Goal: Information Seeking & Learning: Learn about a topic

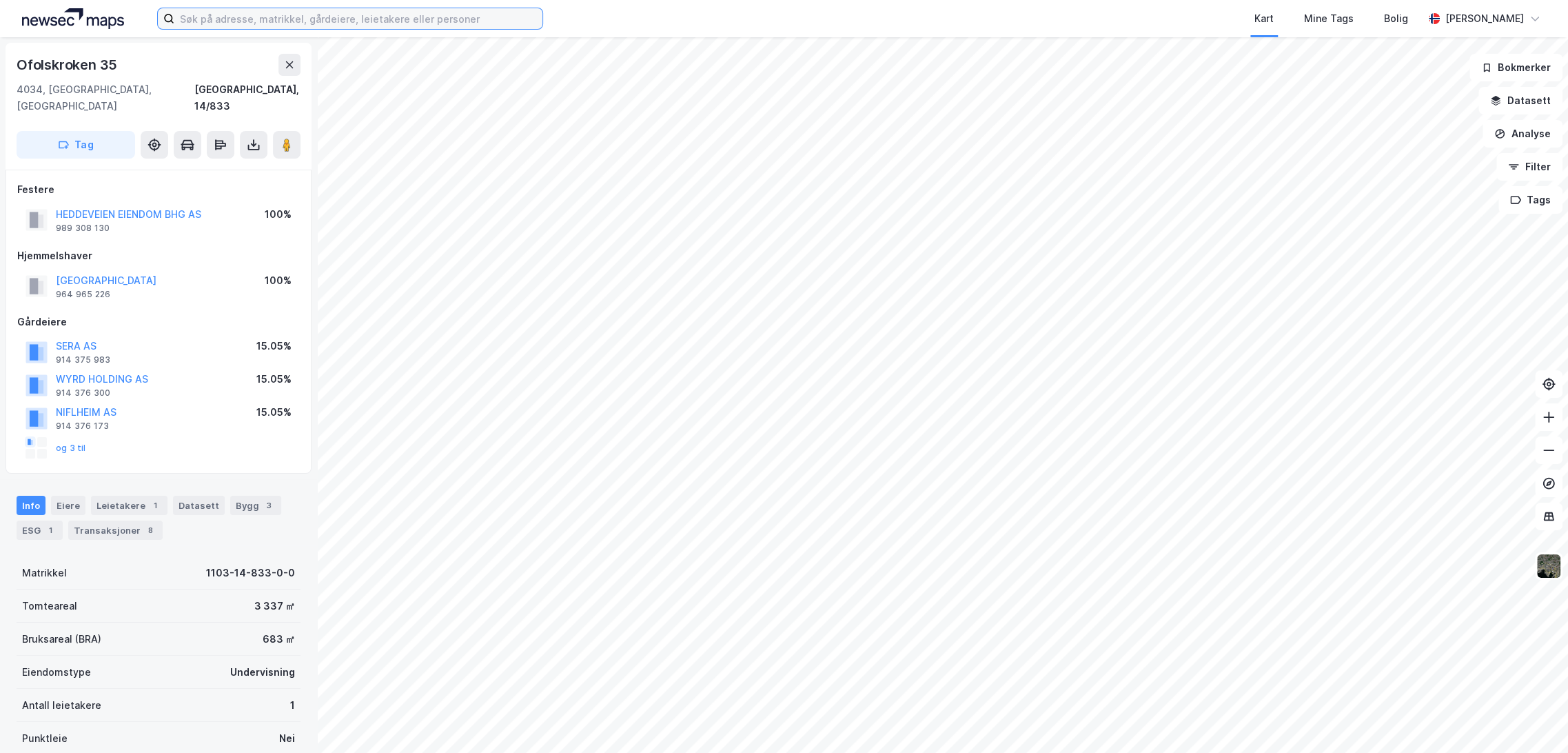
click at [283, 26] on input at bounding box center [358, 18] width 368 height 21
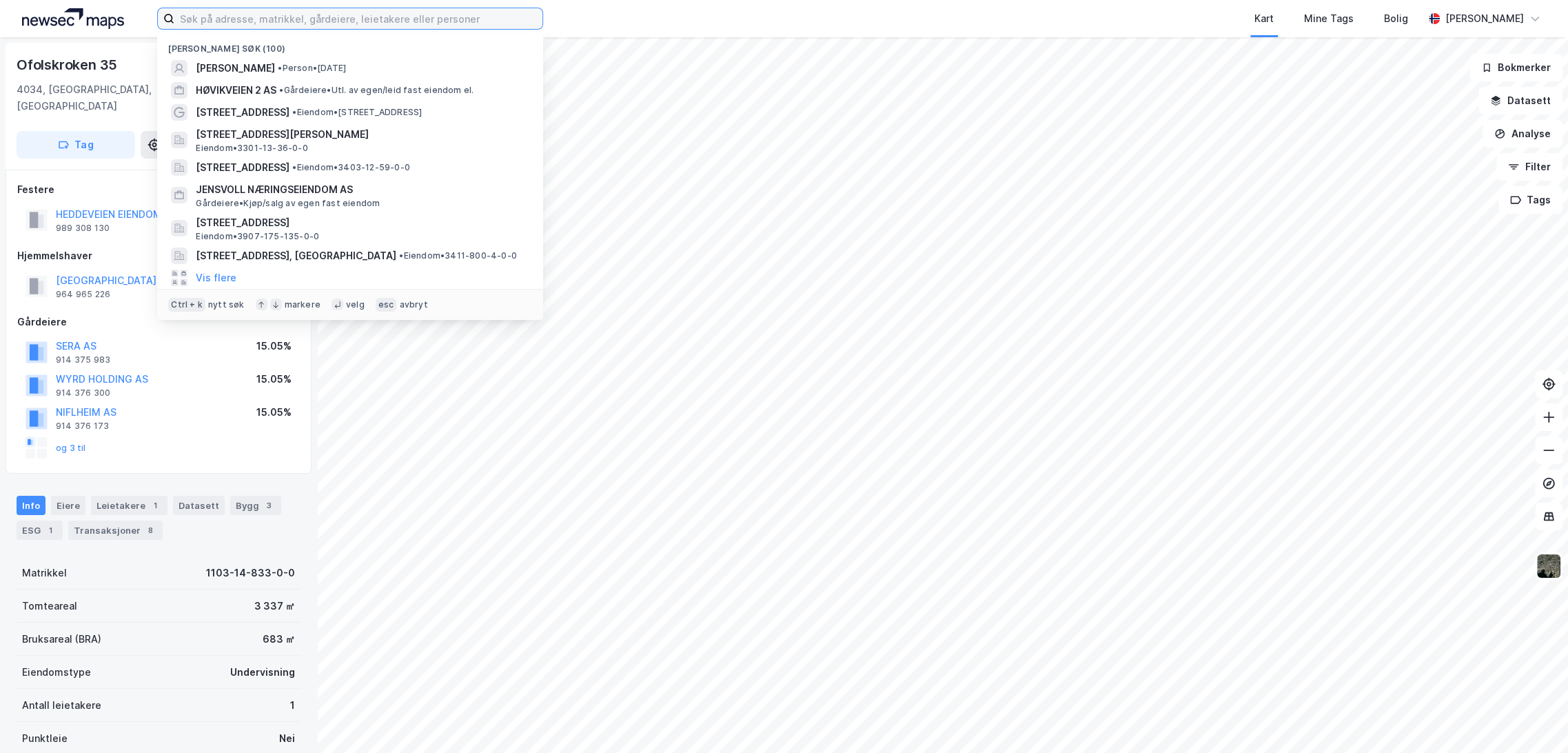
paste input "Nils [STREET_ADDRESS]"
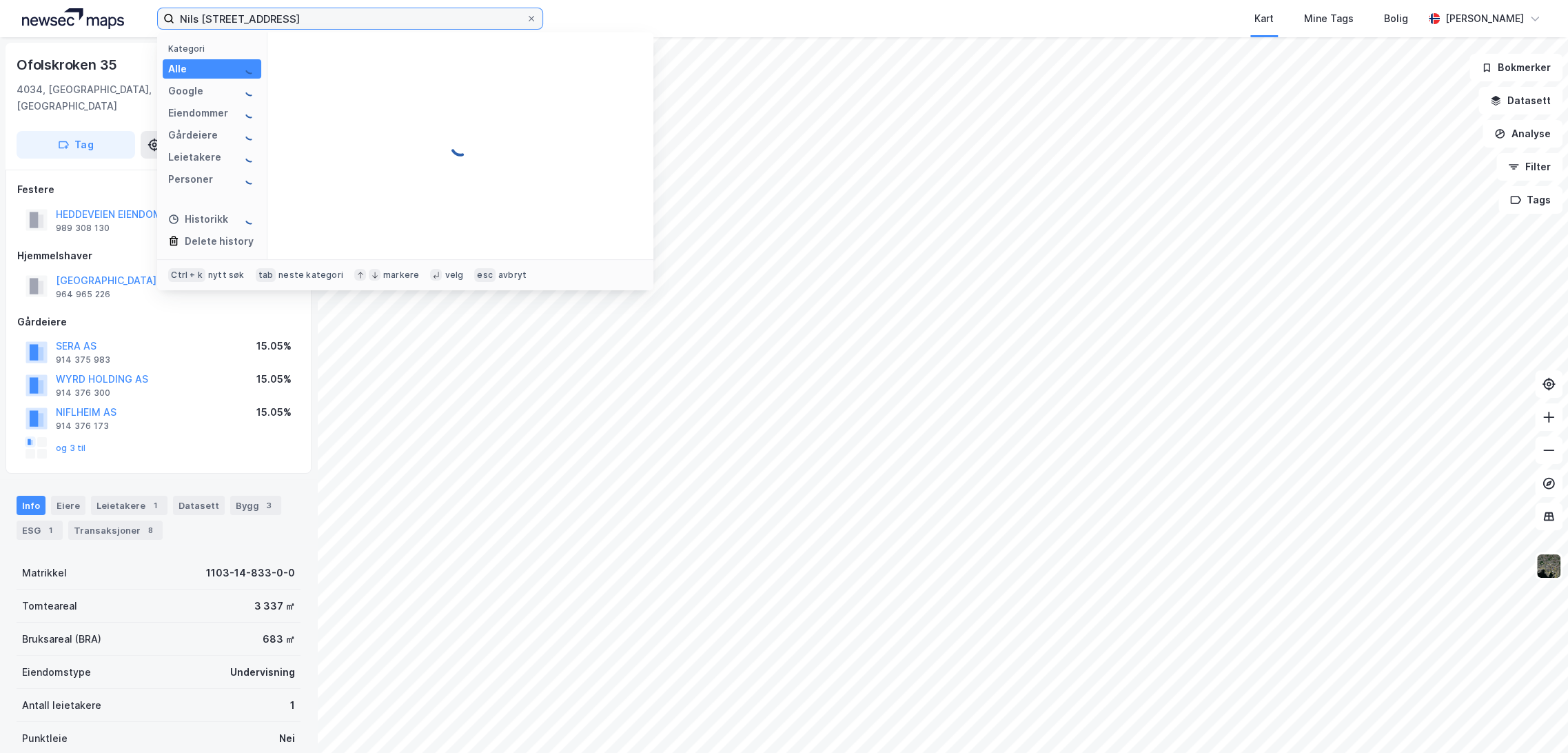
type input "Nils [STREET_ADDRESS]"
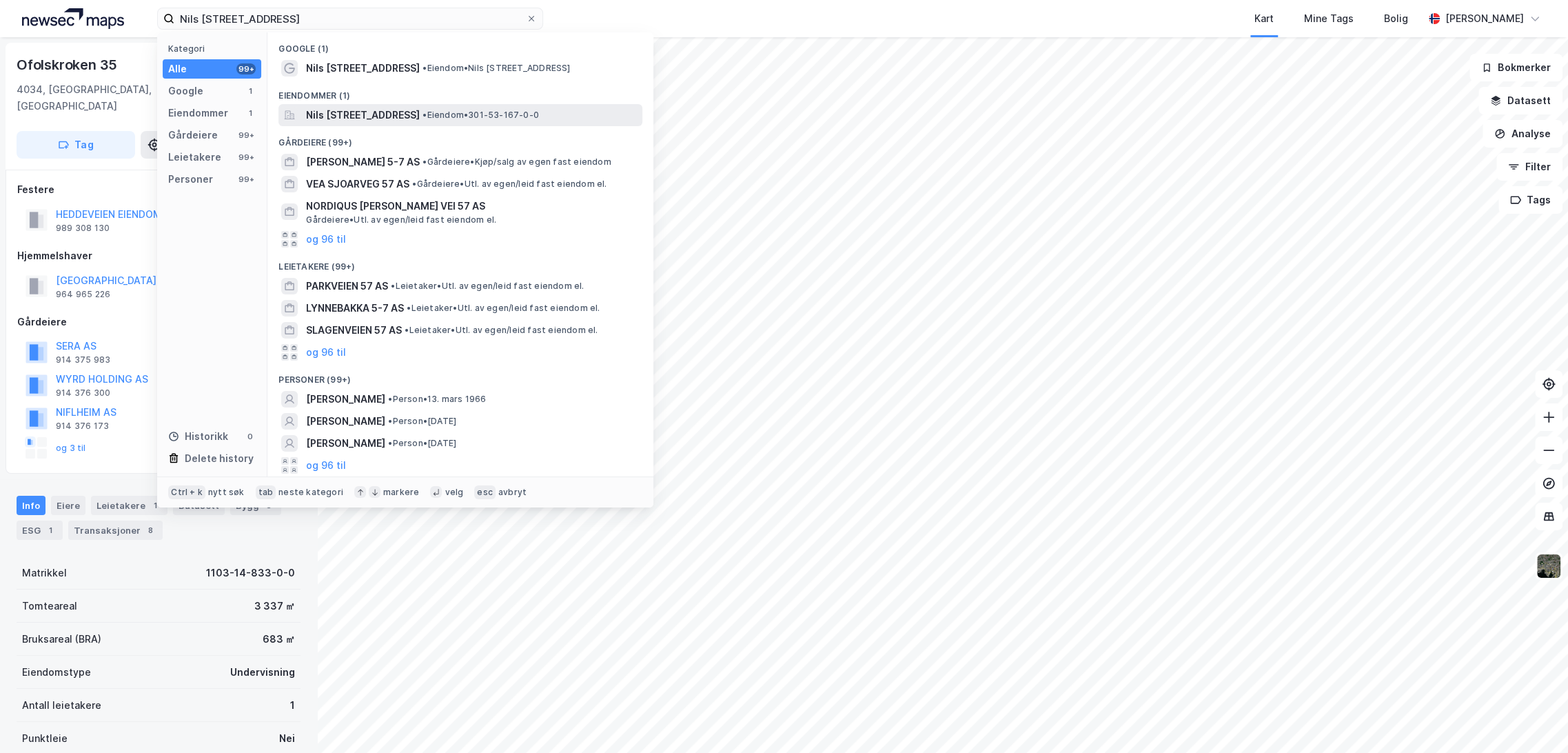
click at [392, 111] on span "Nils [STREET_ADDRESS]" at bounding box center [363, 115] width 114 height 17
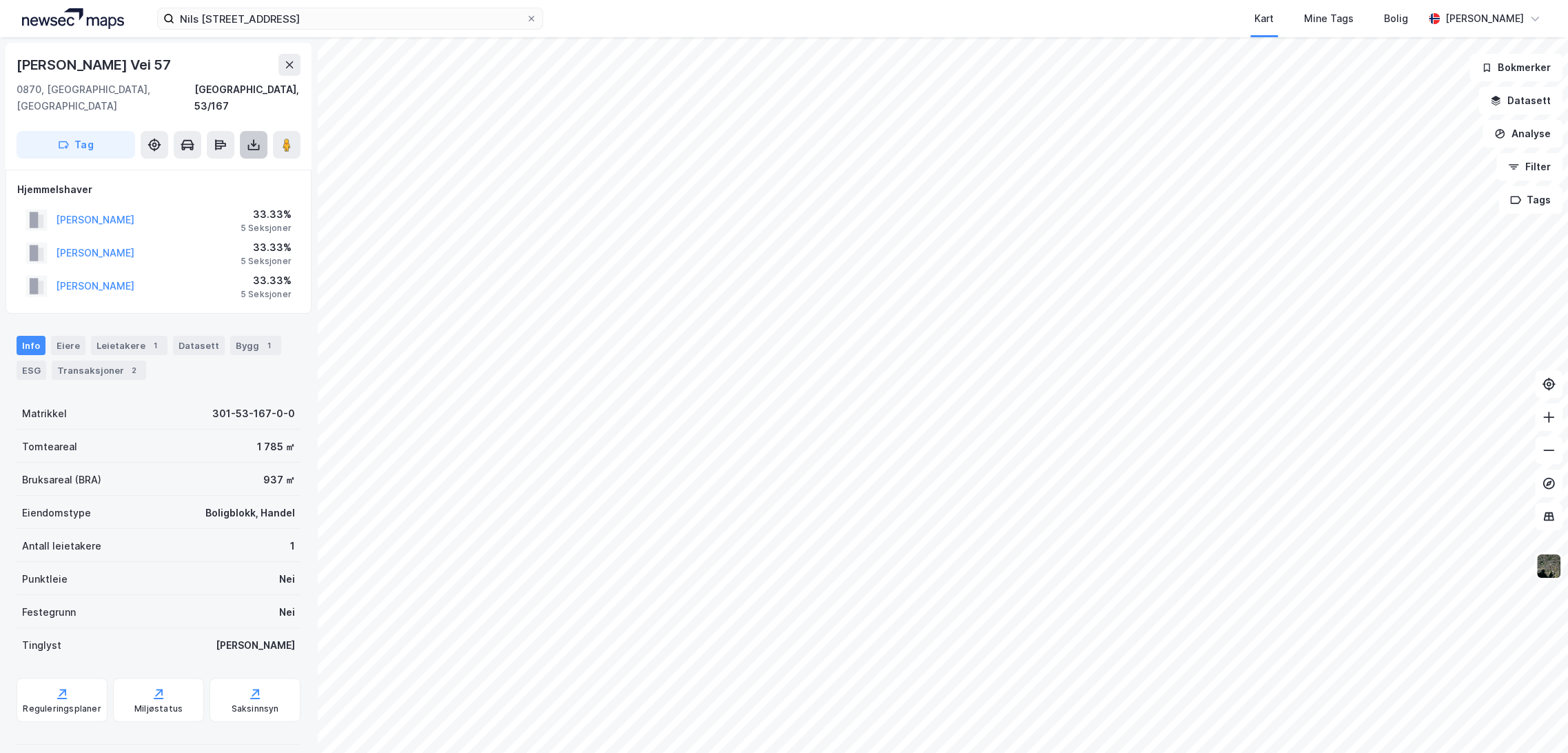
click at [263, 136] on button at bounding box center [254, 145] width 27 height 27
click at [202, 167] on div "Last ned grunnbok" at bounding box center [185, 172] width 80 height 11
click at [205, 280] on div "[PERSON_NAME] 33.33% 5 Seksjoner" at bounding box center [158, 286] width 282 height 33
click at [230, 336] on div "Bygg 1" at bounding box center [256, 345] width 51 height 19
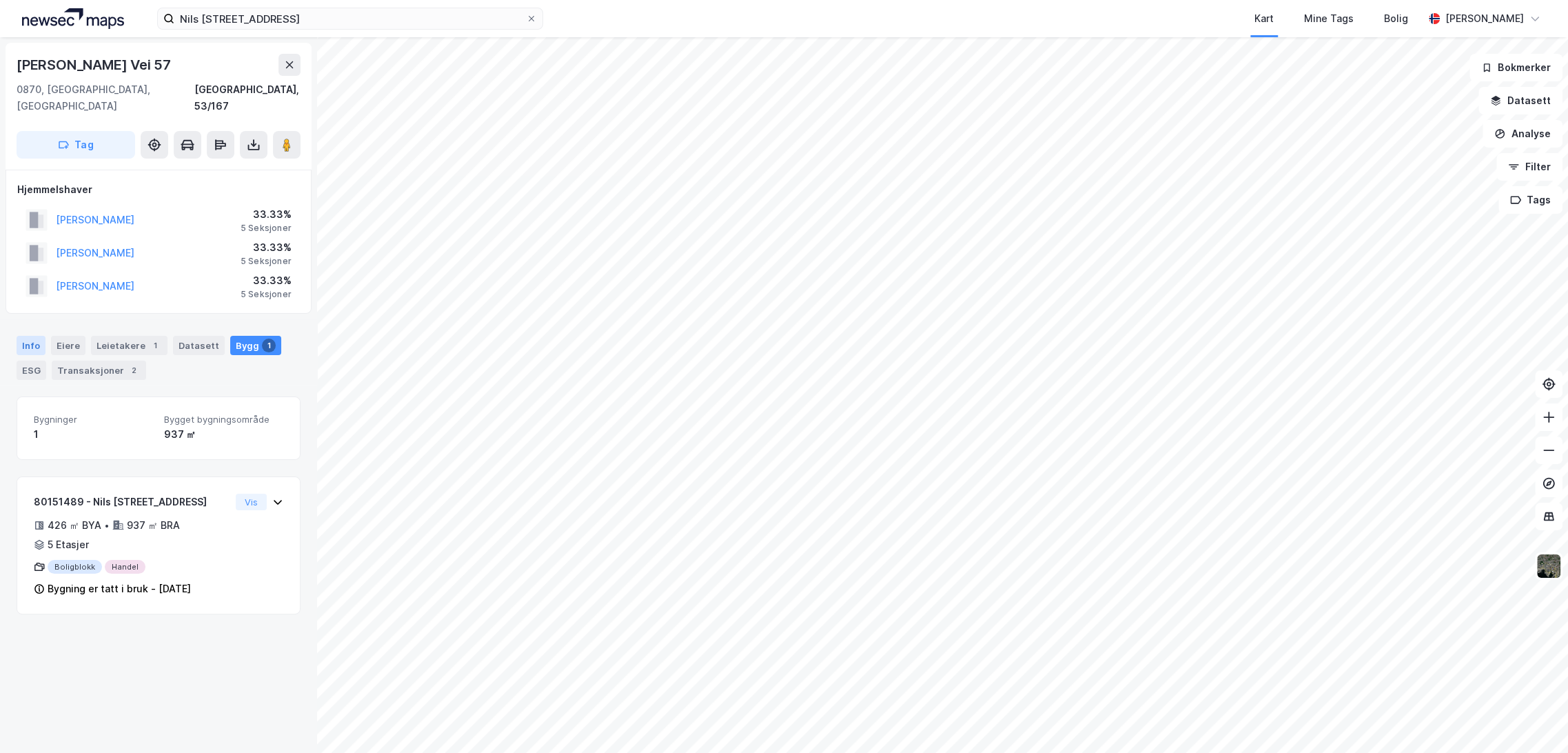
click at [34, 336] on div "Info" at bounding box center [31, 345] width 29 height 19
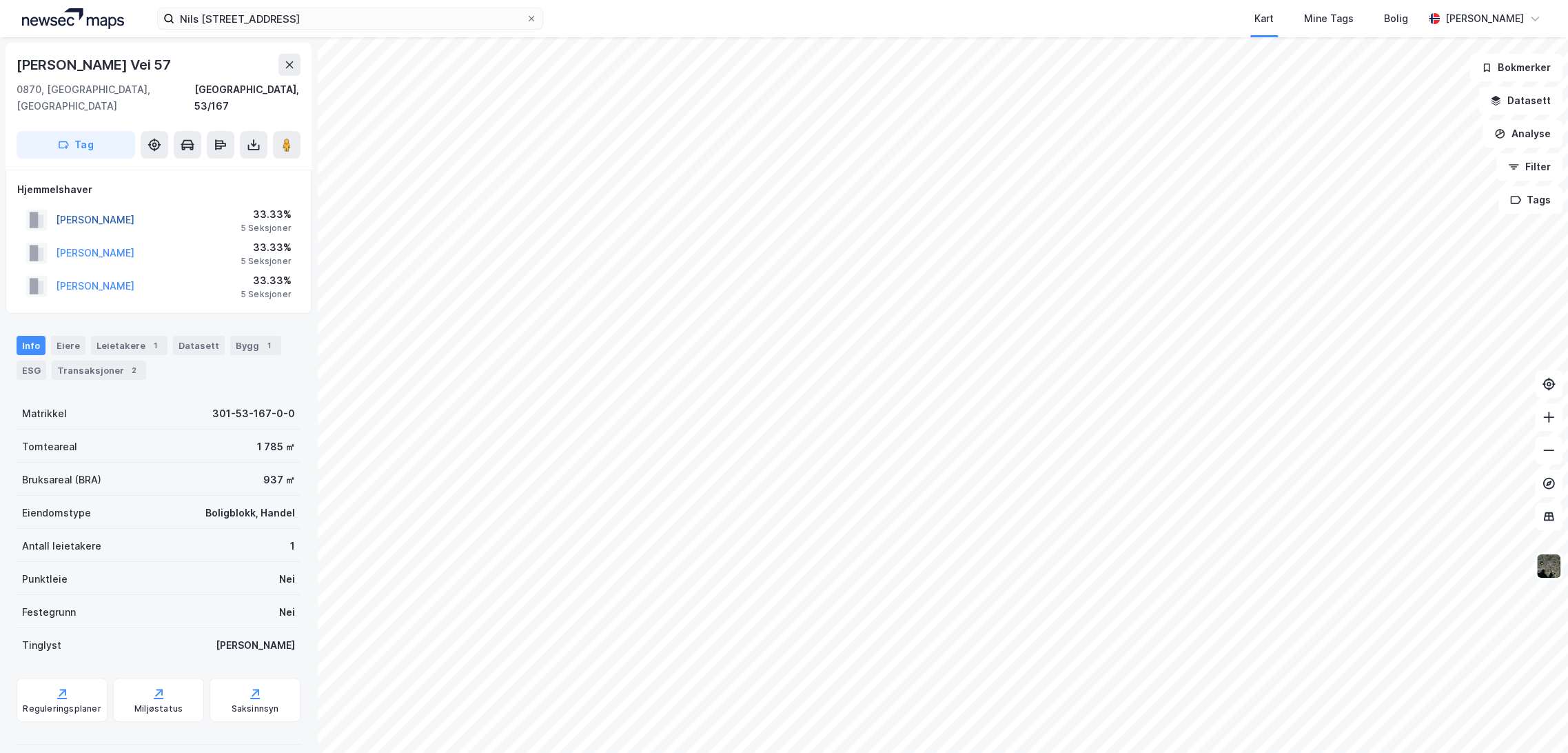
click at [0, 0] on button "[PERSON_NAME]" at bounding box center [0, 0] width 0 height 0
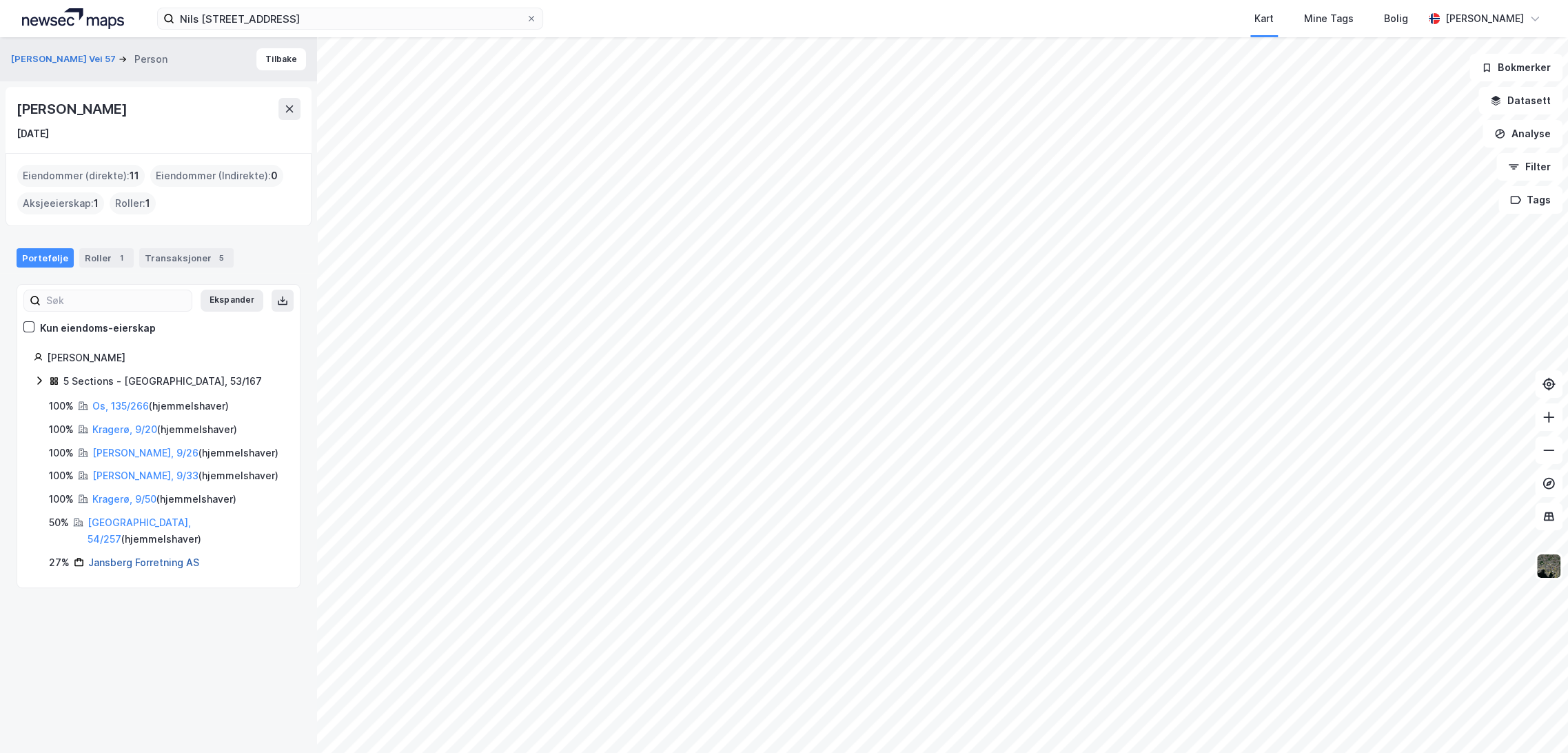
click at [119, 556] on link "Jansberg Forretning AS" at bounding box center [143, 562] width 111 height 12
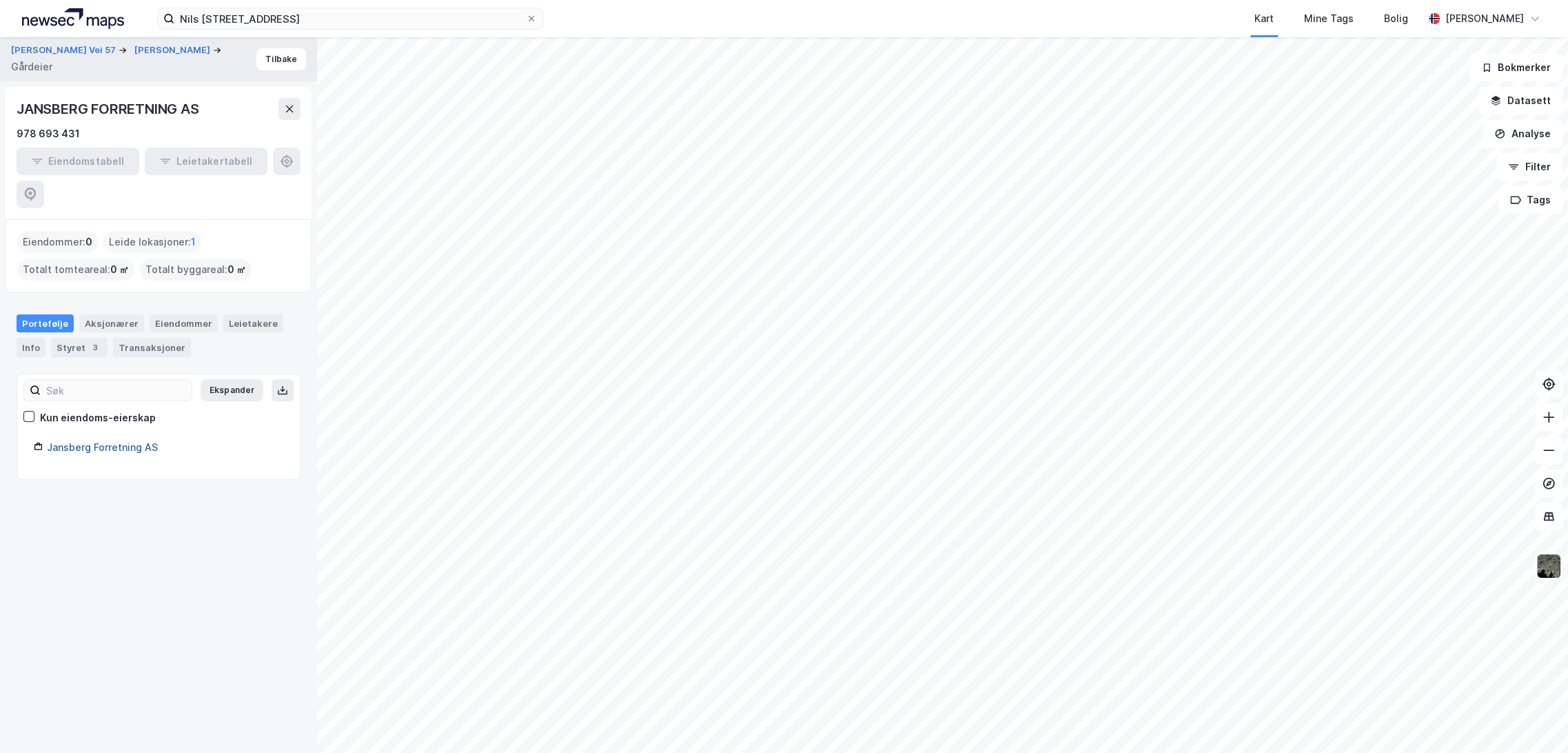
click at [110, 441] on link "Jansberg Forretning AS" at bounding box center [102, 447] width 111 height 12
click at [117, 441] on link "Jansberg Forretning AS" at bounding box center [102, 447] width 111 height 12
click at [159, 231] on div "Leide lokasjoner : 1" at bounding box center [153, 242] width 98 height 22
click at [278, 60] on button "Tilbake" at bounding box center [281, 59] width 50 height 22
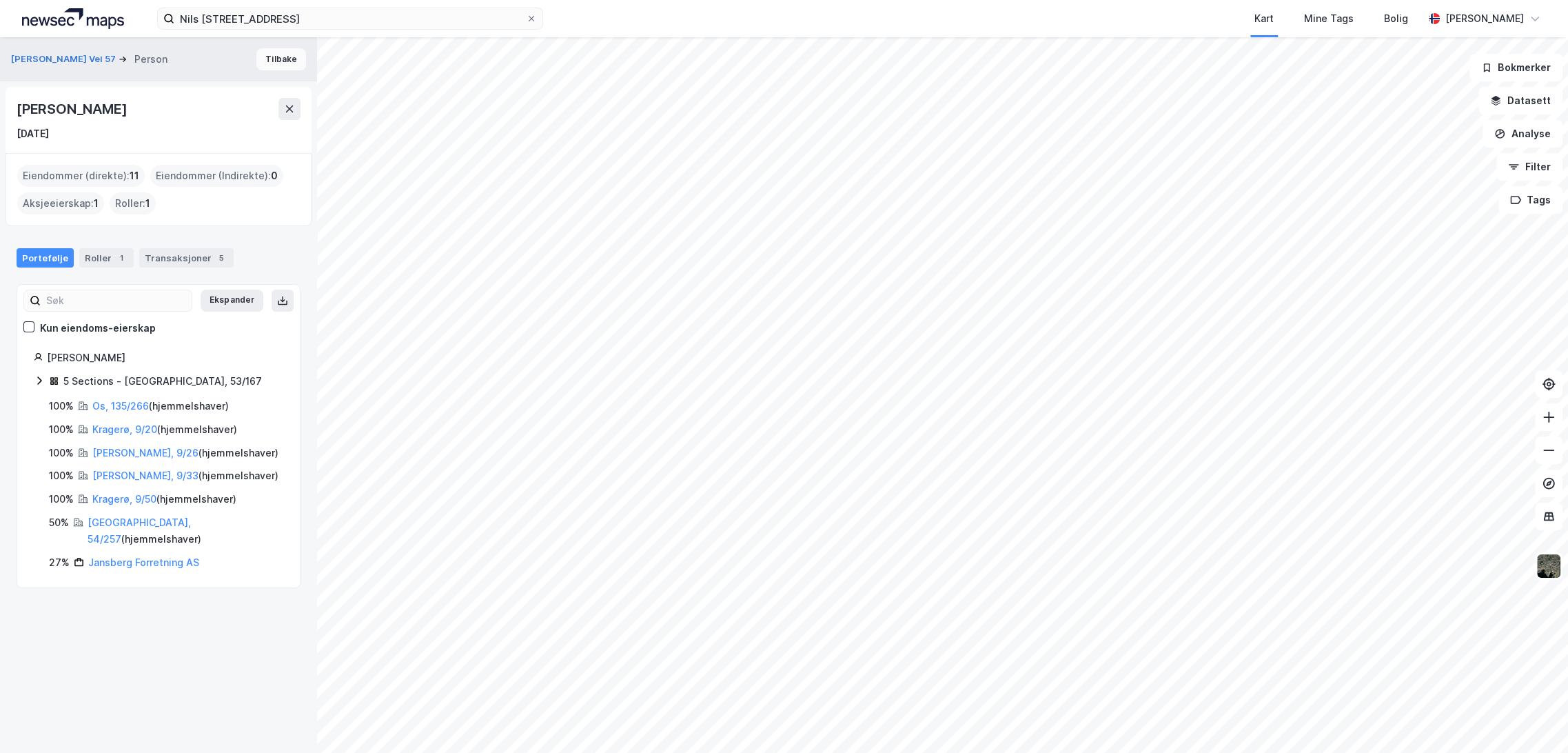
click at [275, 63] on button "Tilbake" at bounding box center [281, 59] width 50 height 22
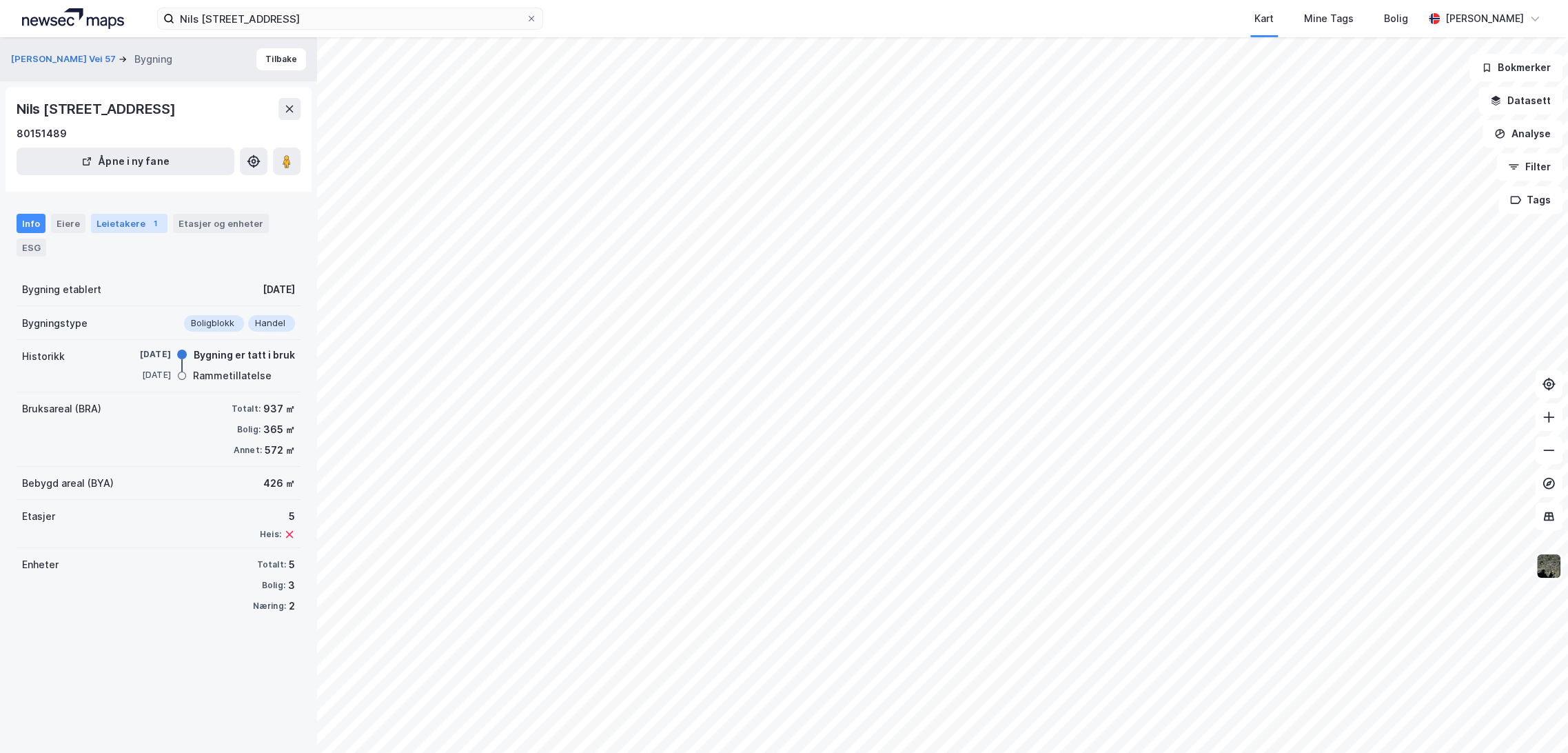
click at [113, 231] on div "Leietakere 1" at bounding box center [129, 223] width 76 height 19
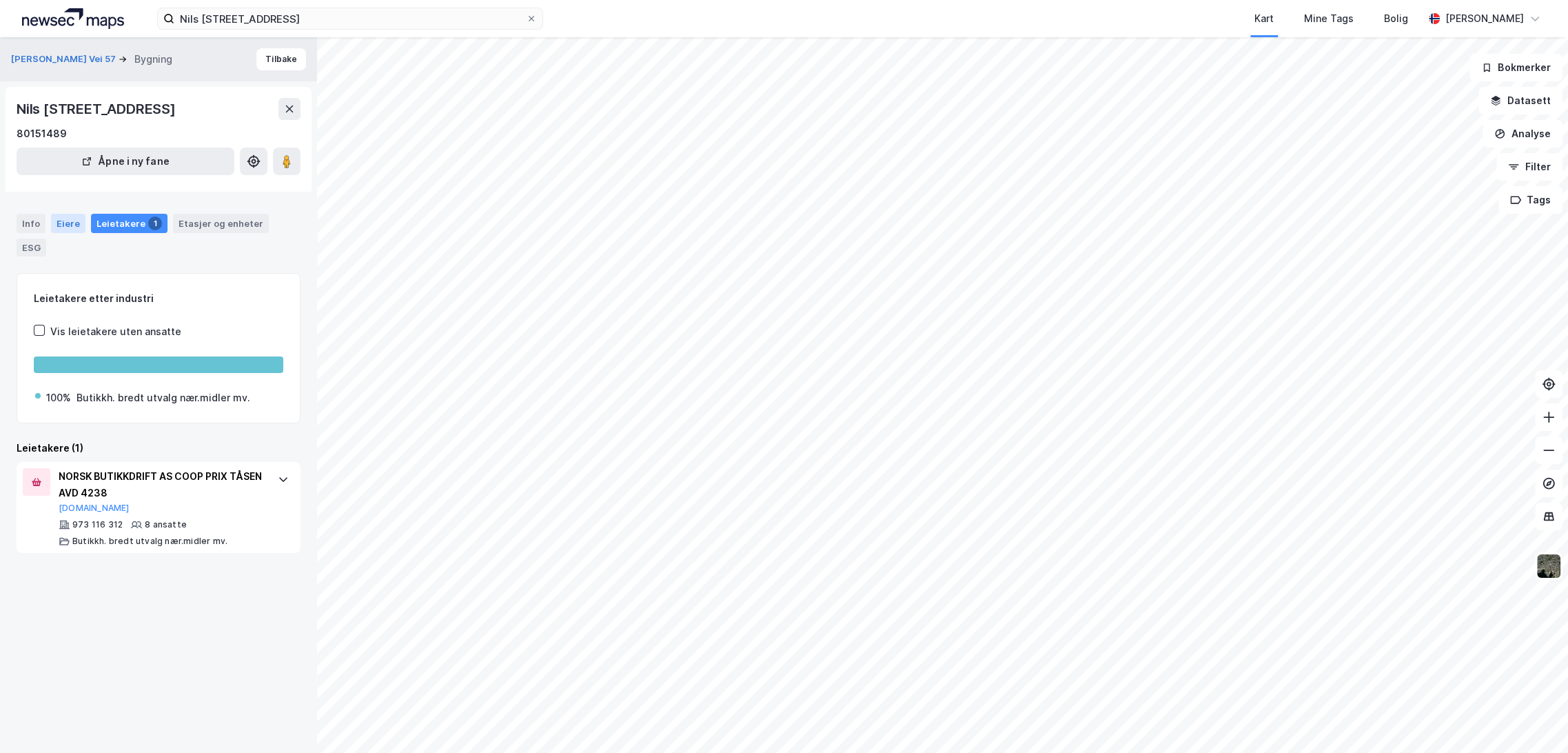
click at [73, 223] on div "Eiere" at bounding box center [68, 223] width 35 height 19
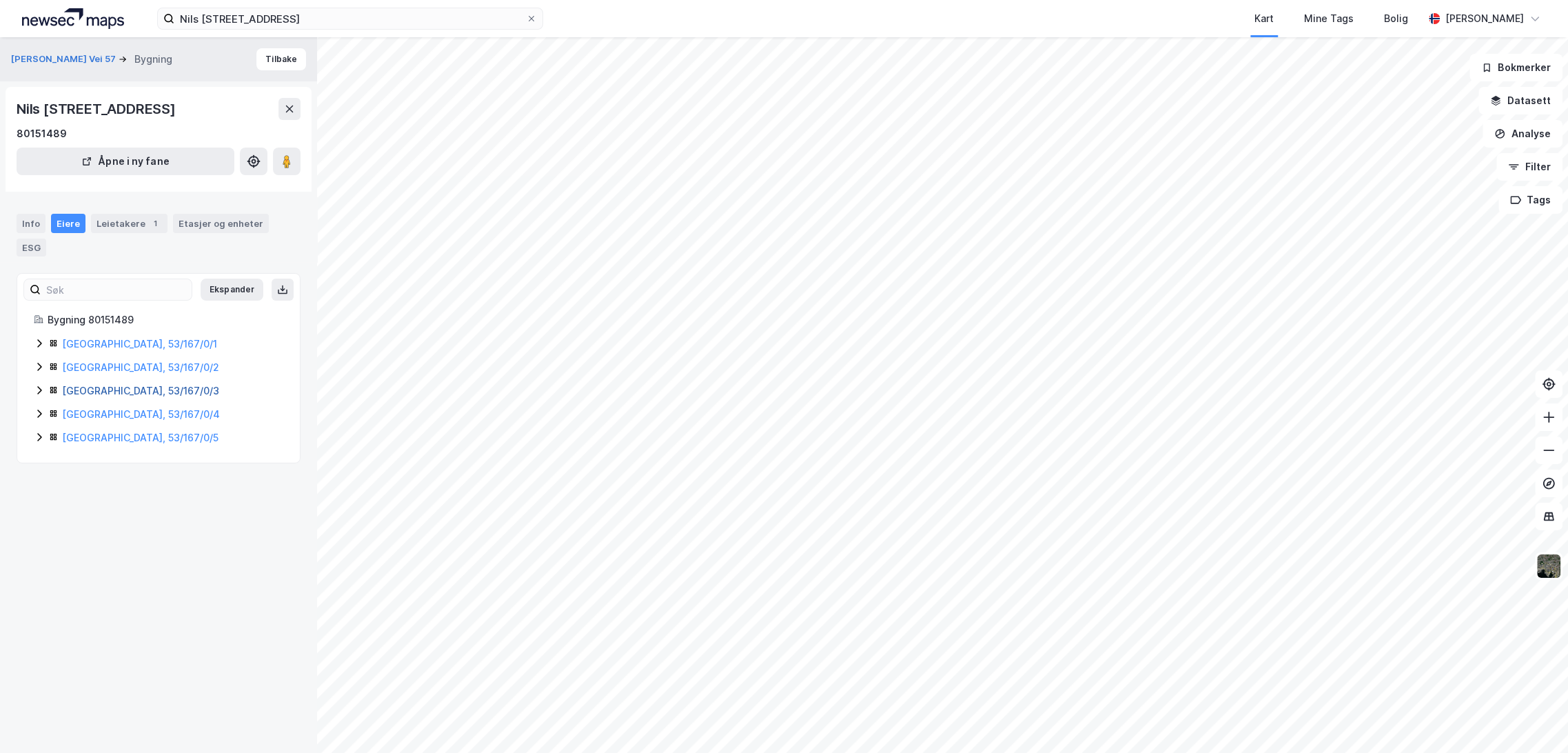
click at [108, 391] on link "[GEOGRAPHIC_DATA], 53/167/0/3" at bounding box center [140, 391] width 157 height 12
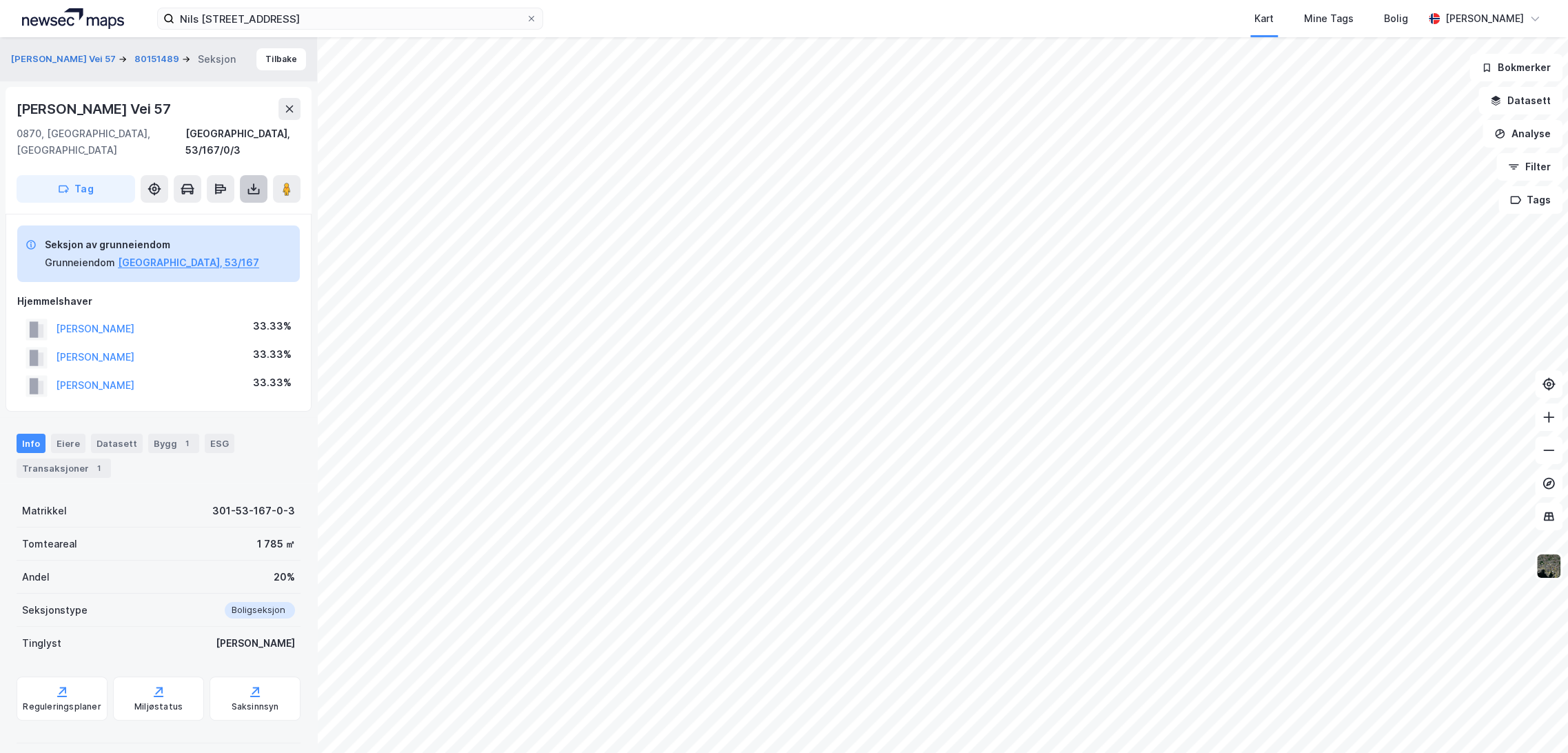
click at [253, 182] on icon at bounding box center [254, 189] width 14 height 14
click at [222, 211] on div "Last ned grunnbok" at bounding box center [185, 216] width 80 height 11
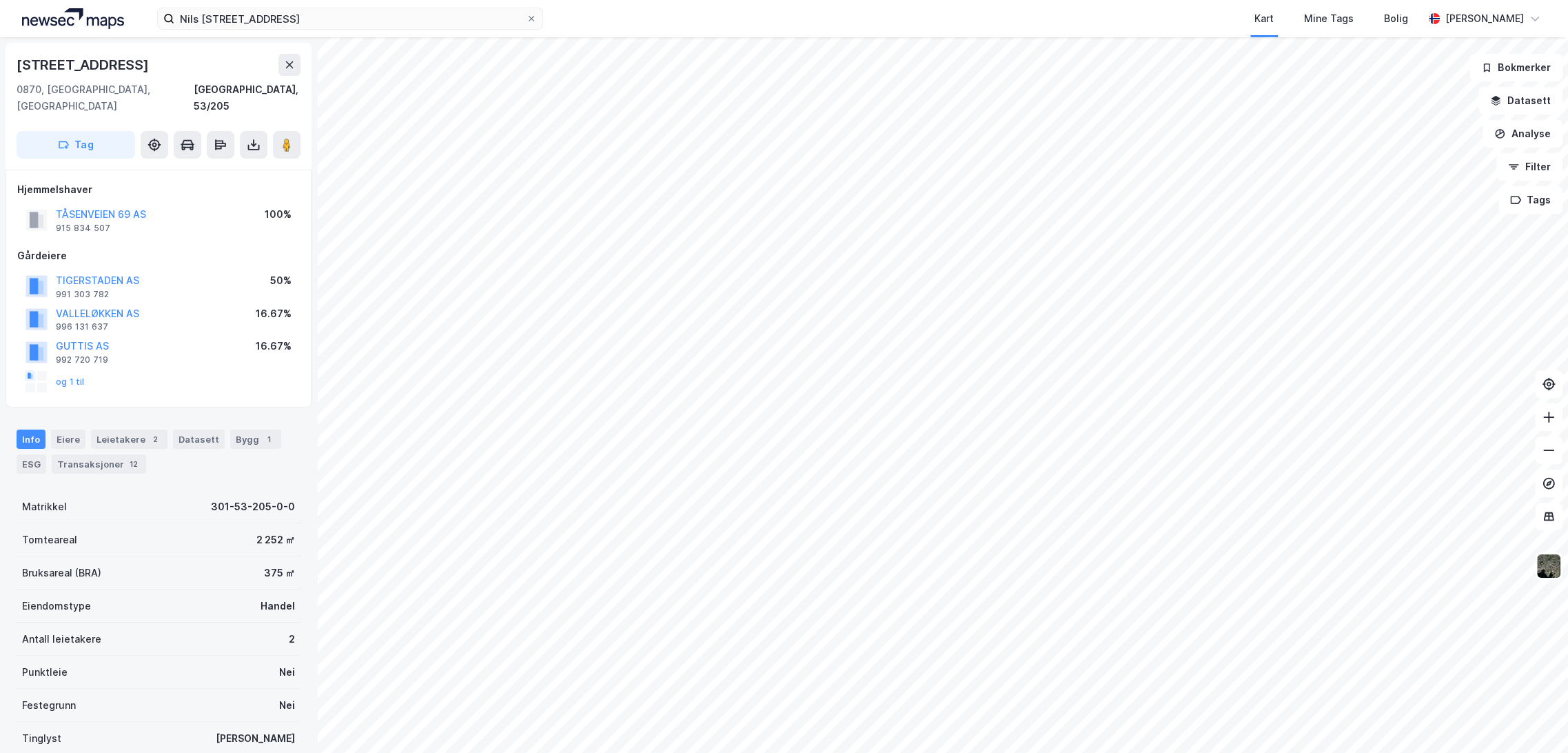
click at [84, 369] on div "og 1 til" at bounding box center [158, 382] width 282 height 27
click at [0, 0] on button "og 1 til" at bounding box center [0, 0] width 0 height 0
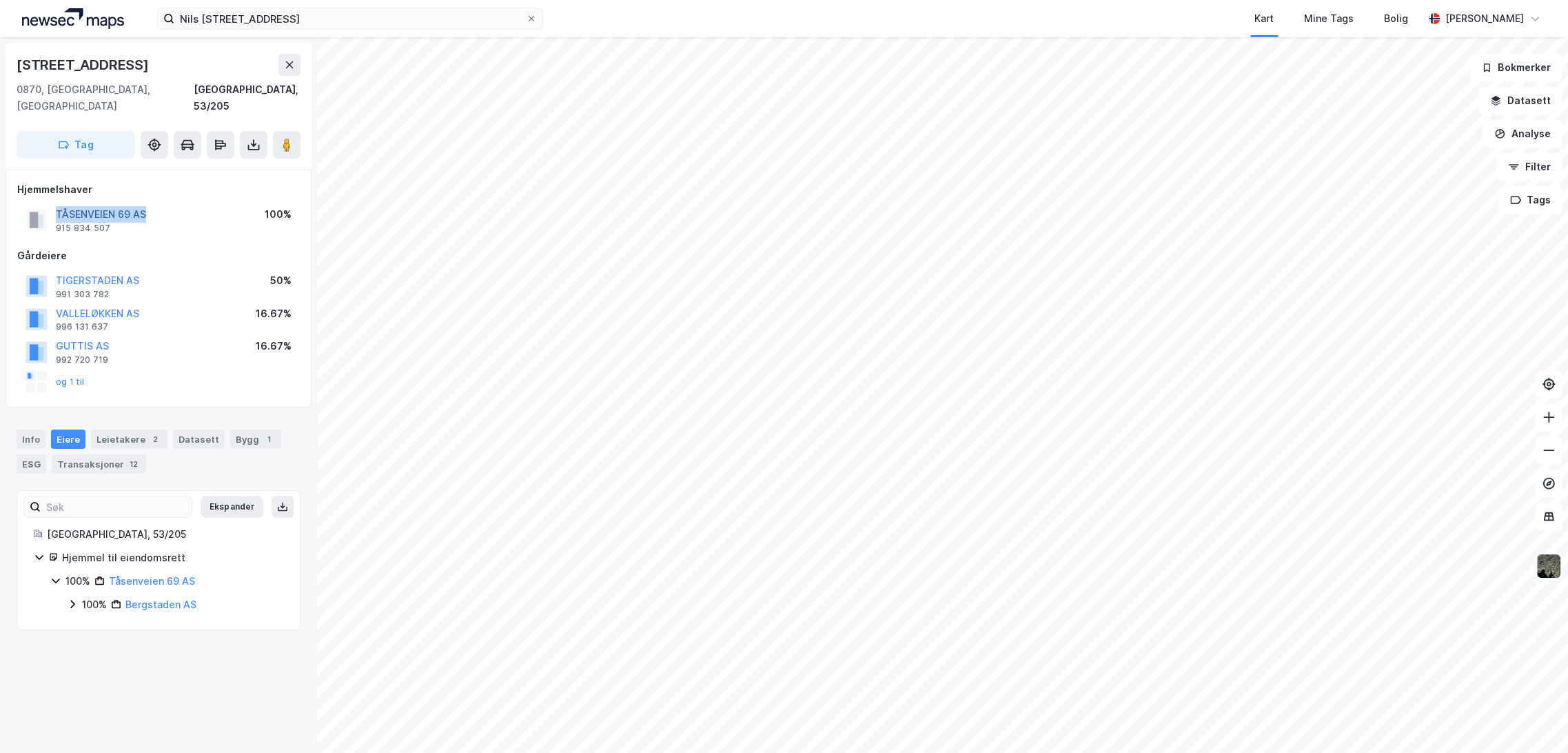
drag, startPoint x: 53, startPoint y: 199, endPoint x: 144, endPoint y: 197, distance: 91.0
click at [144, 206] on div "[STREET_ADDRESS] AS 915 834 507" at bounding box center [85, 220] width 120 height 27
copy button "TÅSENVEIEN 69 AS"
click at [0, 0] on button "og 1 til" at bounding box center [0, 0] width 0 height 0
click at [132, 429] on div "Leietakere 2" at bounding box center [129, 439] width 76 height 19
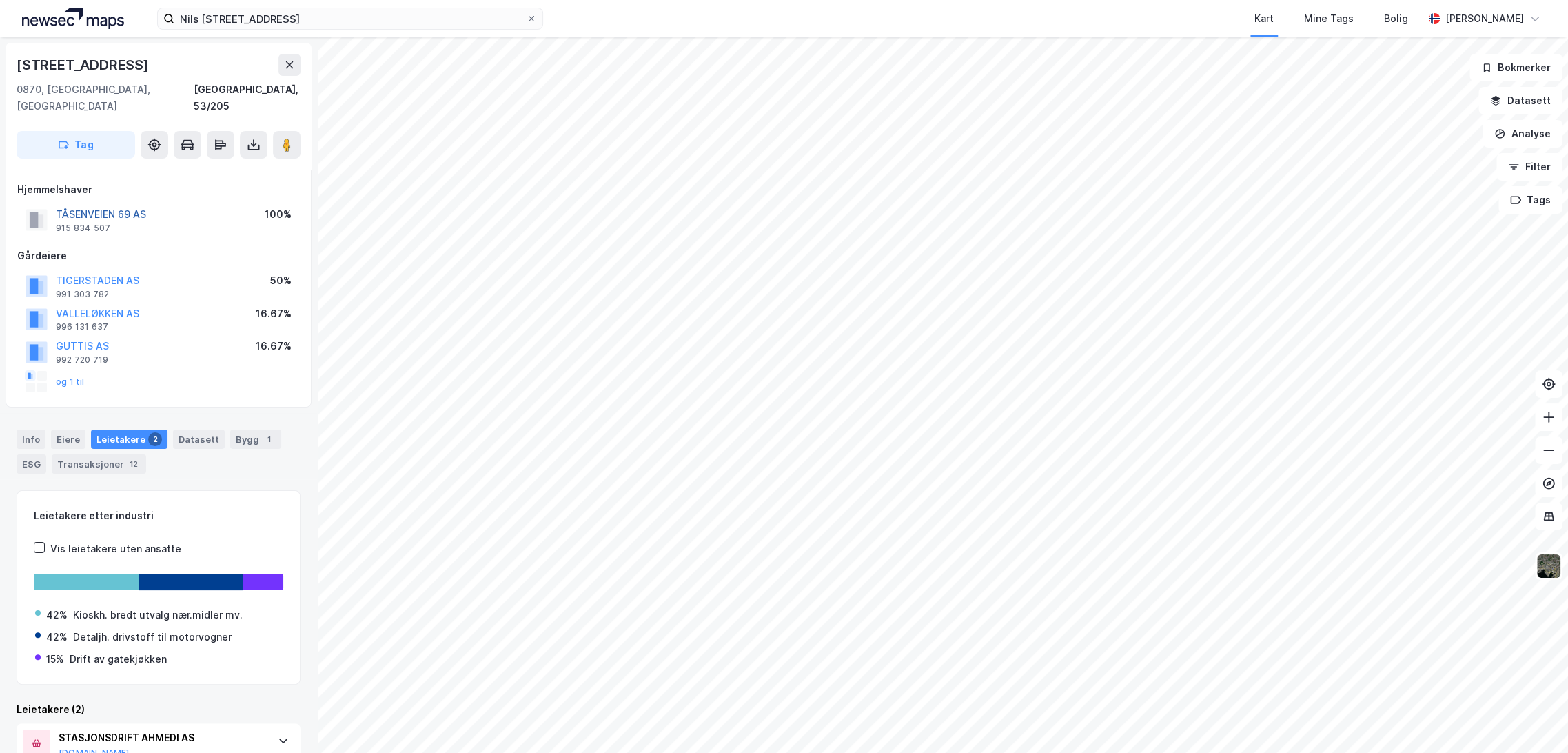
click at [0, 0] on button "TÅSENVEIEN 69 AS" at bounding box center [0, 0] width 0 height 0
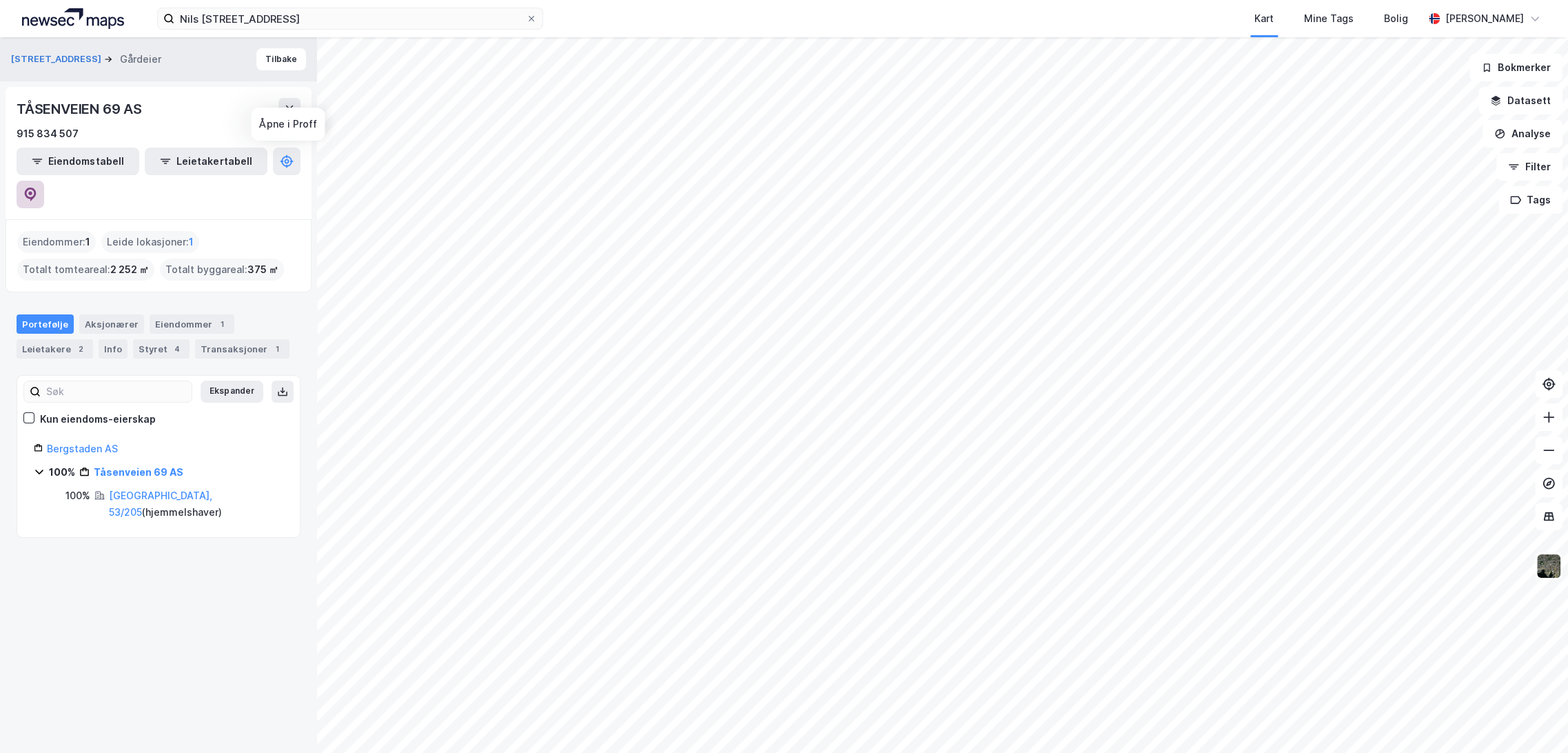
click at [37, 187] on icon at bounding box center [30, 194] width 14 height 14
click at [276, 62] on button "Tilbake" at bounding box center [281, 59] width 50 height 22
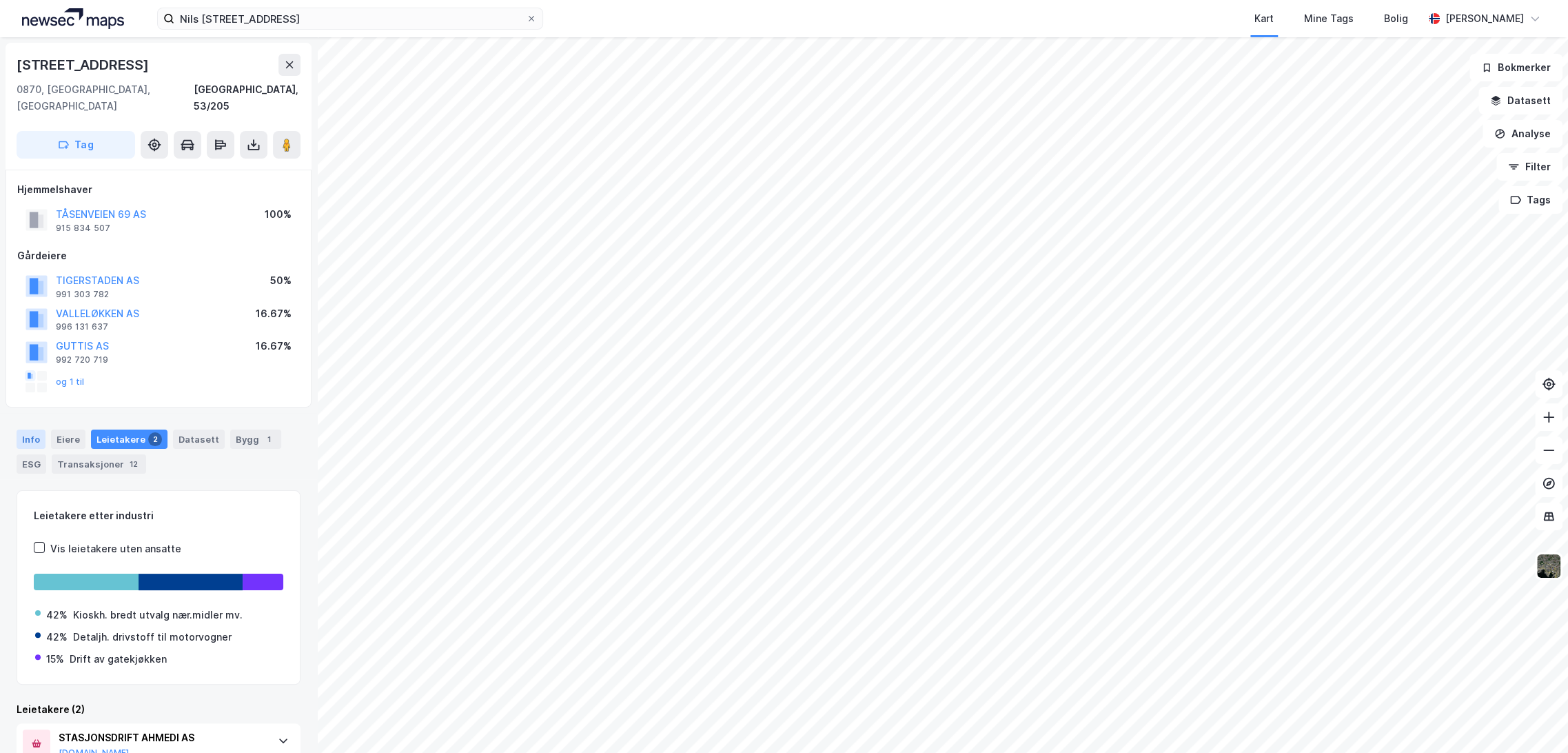
click at [33, 429] on div "Info" at bounding box center [31, 439] width 29 height 19
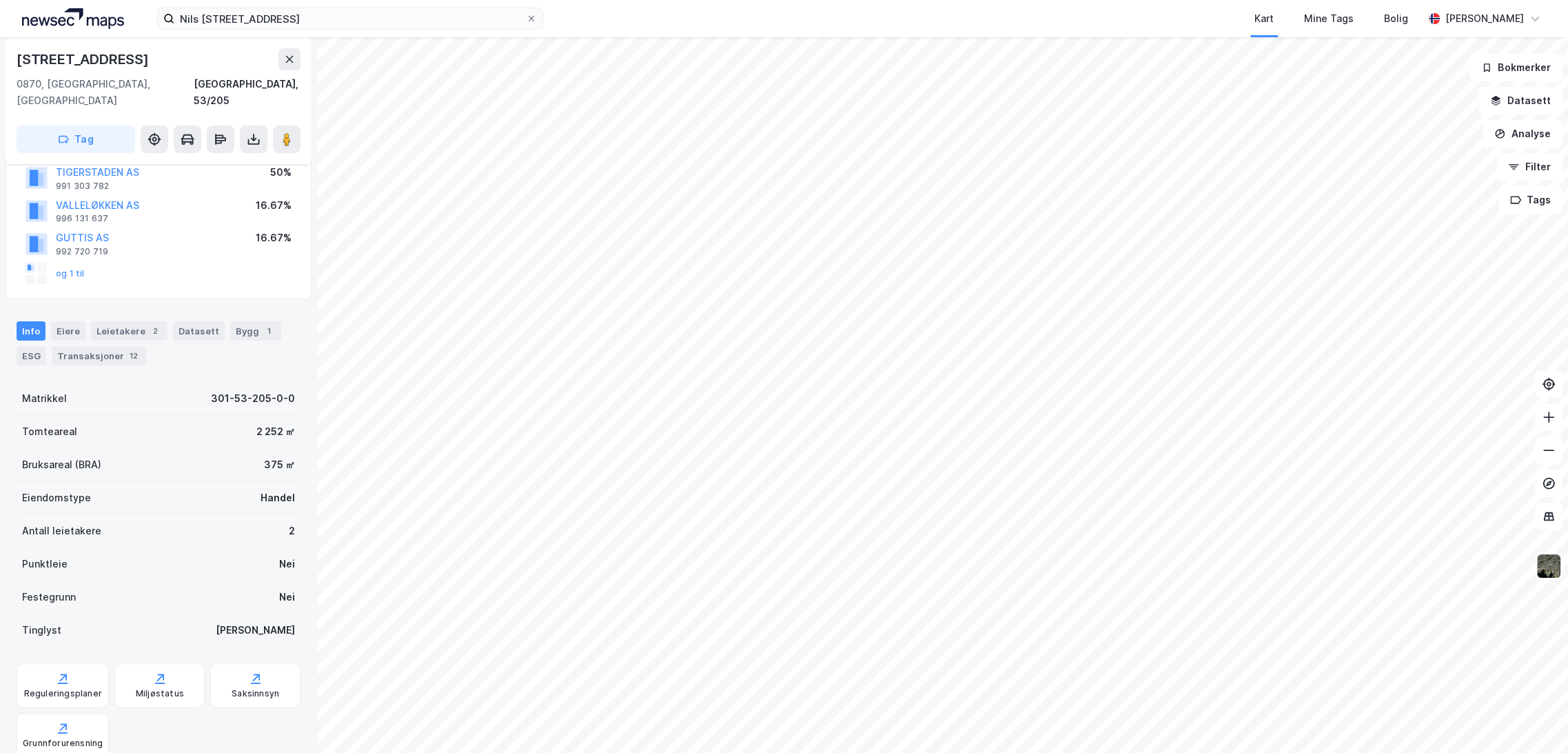
scroll to position [229, 0]
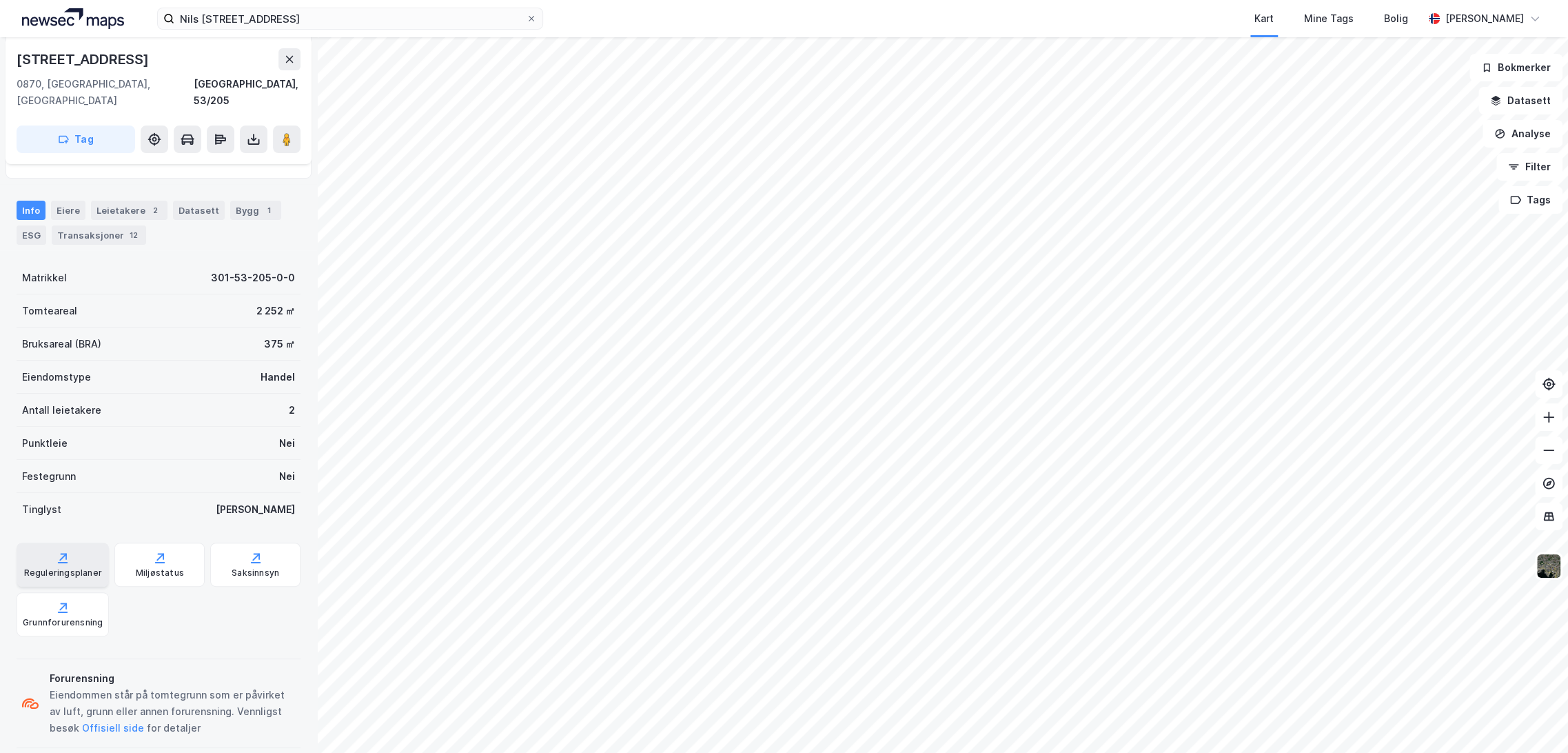
click at [74, 545] on div "Reguleringsplaner" at bounding box center [63, 564] width 92 height 44
click at [109, 226] on div "Transaksjoner 12" at bounding box center [99, 235] width 94 height 19
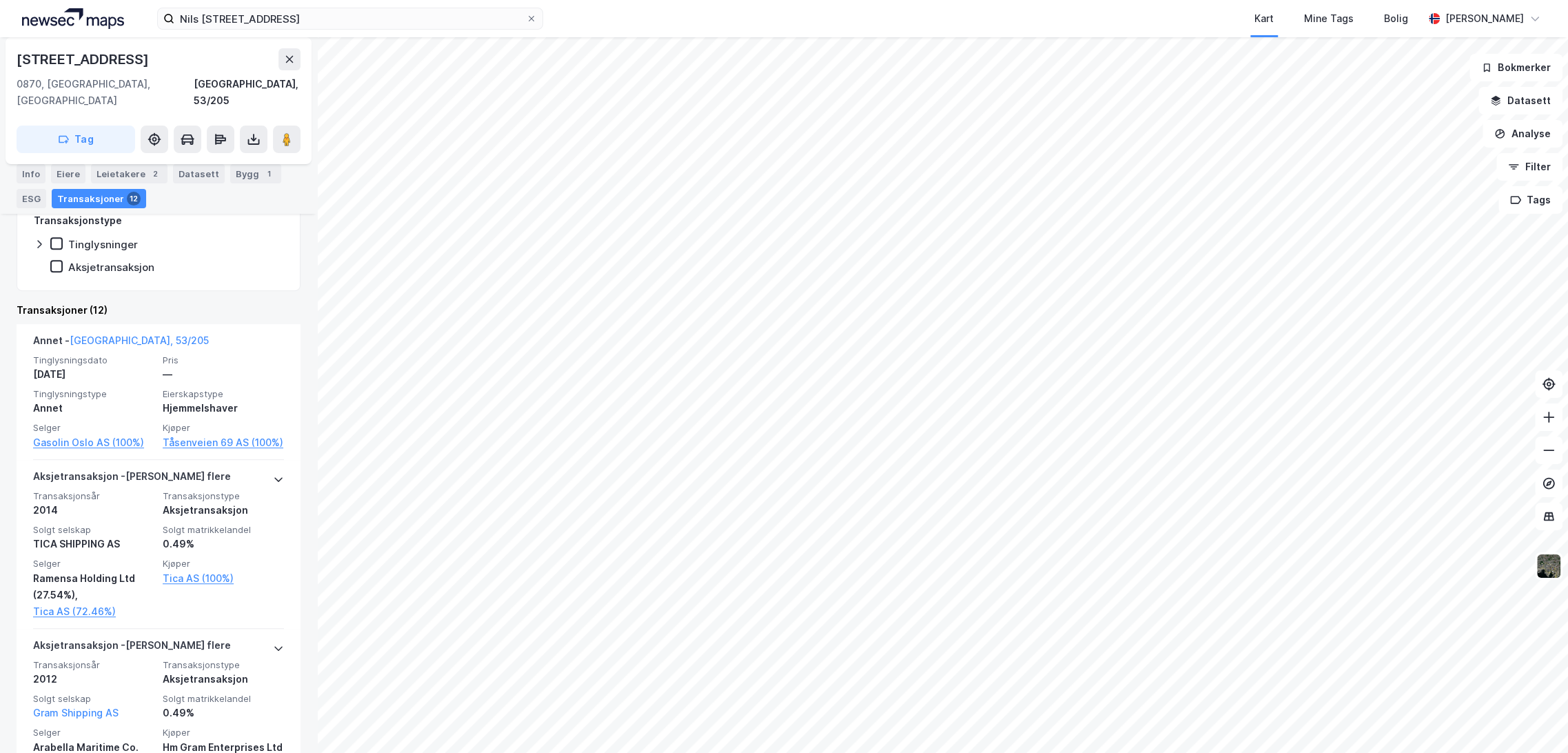
scroll to position [230, 0]
